Goal: Task Accomplishment & Management: Use online tool/utility

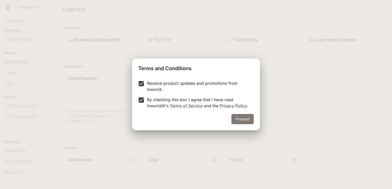
click at [238, 117] on button "Proceed" at bounding box center [243, 119] width 22 height 10
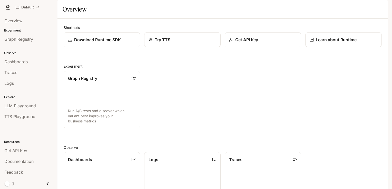
scroll to position [124, 0]
click at [28, 21] on div "Overview" at bounding box center [28, 21] width 49 height 6
click at [26, 40] on span "Graph Registry" at bounding box center [18, 39] width 29 height 6
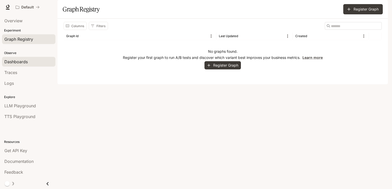
click at [24, 63] on span "Dashboards" at bounding box center [15, 62] width 23 height 6
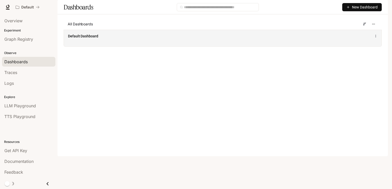
click at [198, 46] on div "Default Dashboard" at bounding box center [223, 38] width 318 height 17
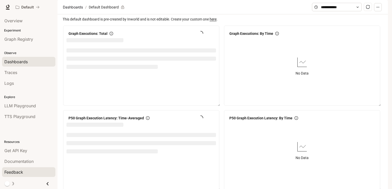
click at [28, 171] on div "Feedback" at bounding box center [28, 172] width 49 height 6
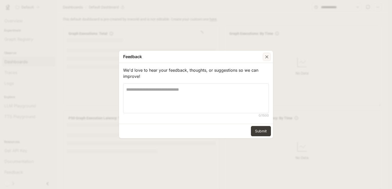
click at [268, 56] on icon "button" at bounding box center [266, 56] width 5 height 5
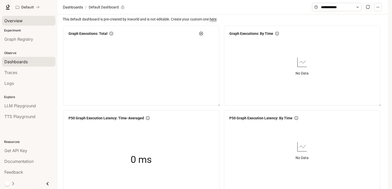
click at [21, 21] on span "Overview" at bounding box center [13, 21] width 18 height 6
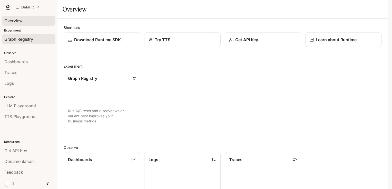
click at [29, 37] on span "Graph Registry" at bounding box center [18, 39] width 29 height 6
